Goal: Check status: Check status

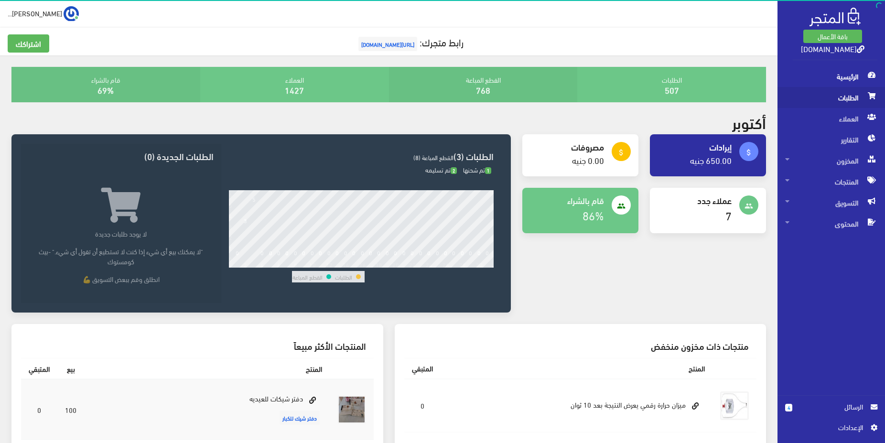
click at [849, 99] on span "الطلبات" at bounding box center [831, 97] width 92 height 21
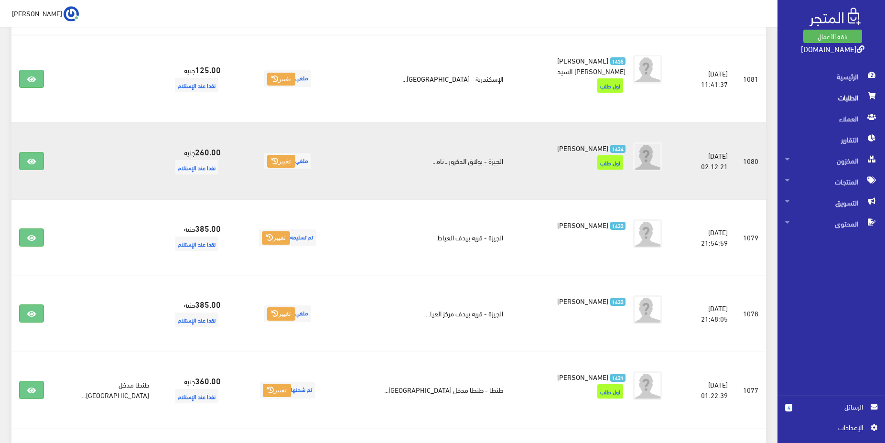
scroll to position [195, 0]
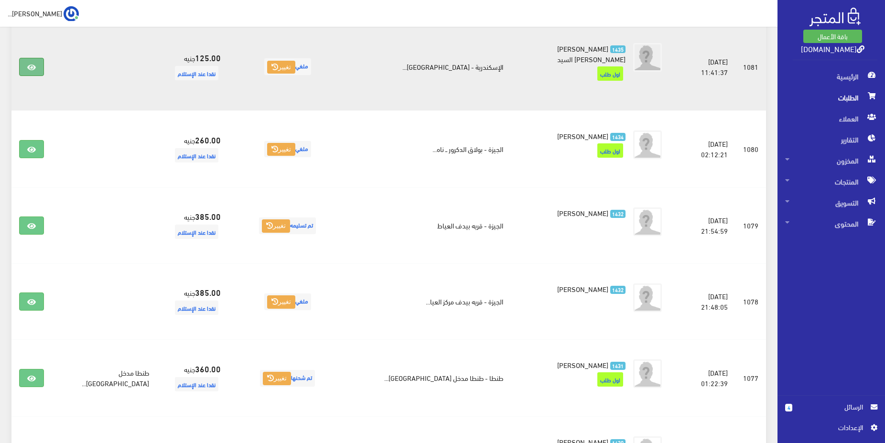
click at [37, 64] on link at bounding box center [31, 67] width 25 height 18
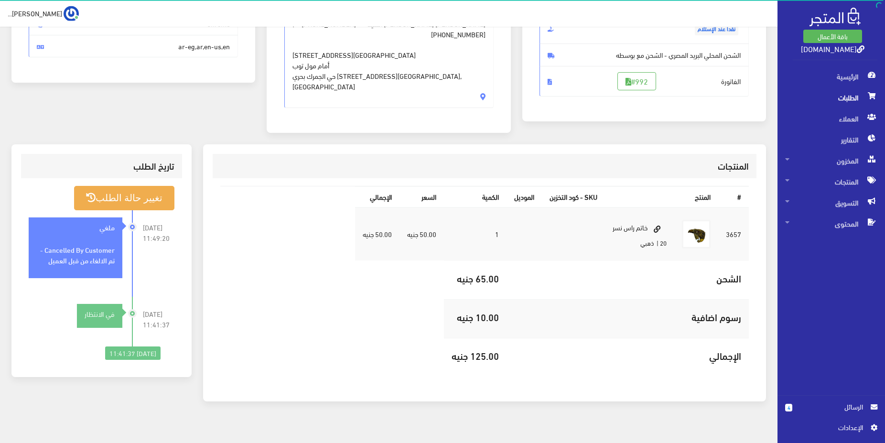
scroll to position [162, 0]
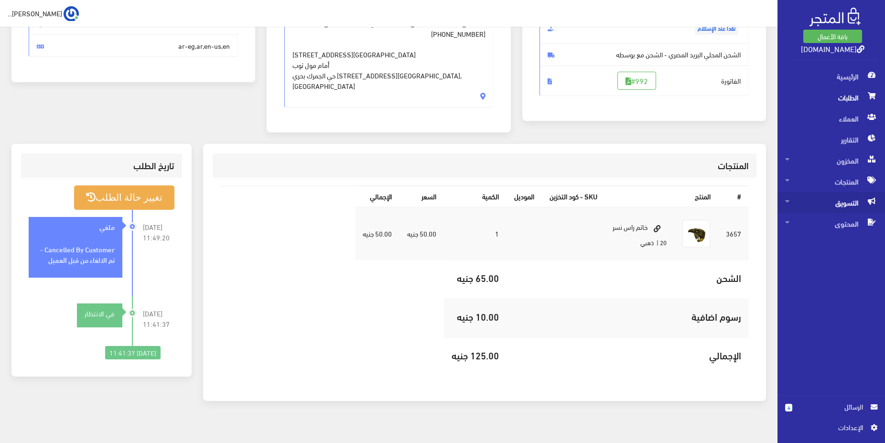
click at [842, 201] on span "التسويق" at bounding box center [831, 202] width 92 height 21
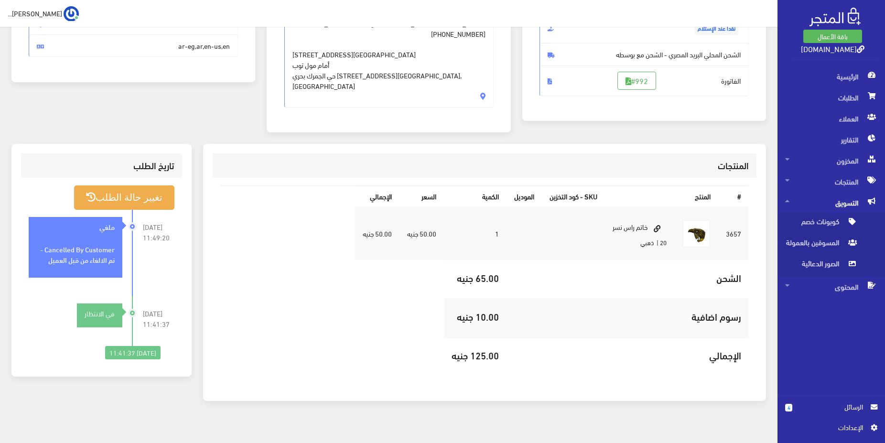
click at [852, 410] on span "الرسائل" at bounding box center [831, 406] width 63 height 11
click at [859, 411] on span "الرسائل" at bounding box center [831, 406] width 63 height 11
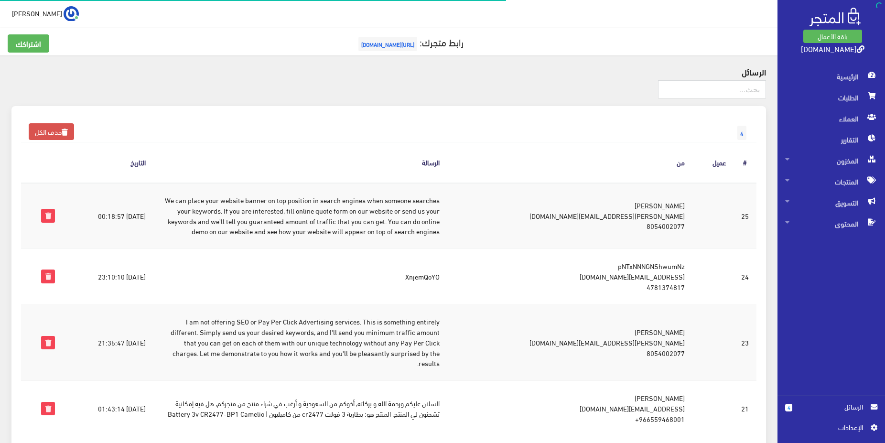
scroll to position [80, 0]
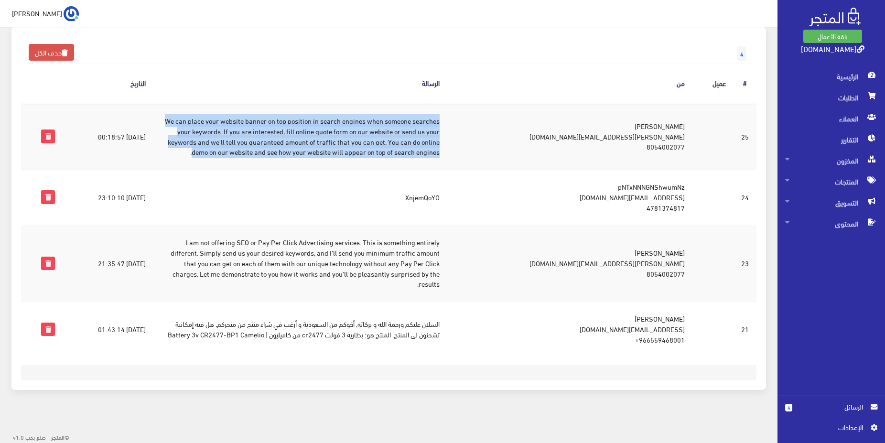
drag, startPoint x: 197, startPoint y: 120, endPoint x: 480, endPoint y: 150, distance: 284.5
click at [448, 150] on td "We can place your website banner on top position in search engines when someone…" at bounding box center [300, 136] width 294 height 66
copy td "We can place your website banner on top position in search engines when someone…"
